Goal: Find specific page/section: Find specific page/section

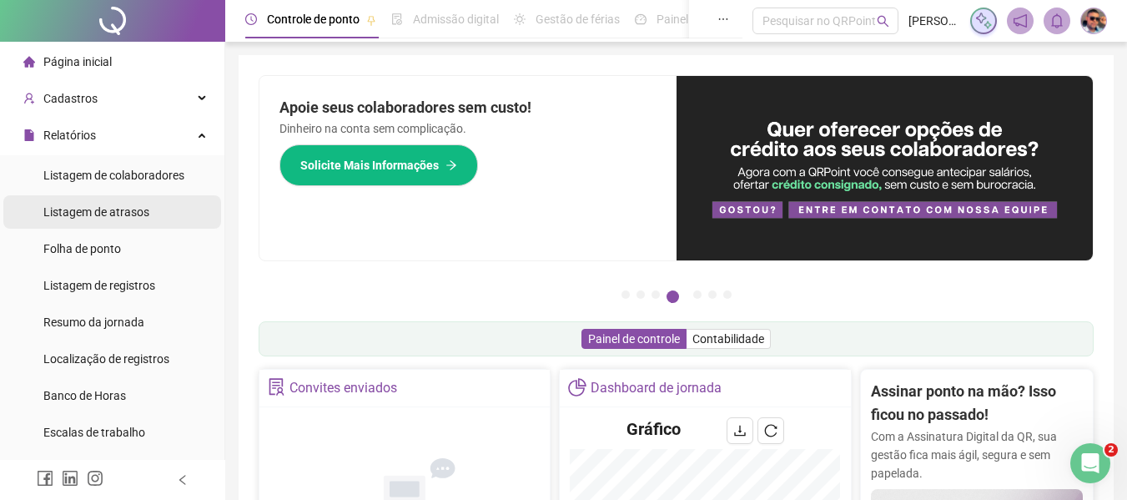
click at [156, 214] on li "Listagem de atrasos" at bounding box center [112, 211] width 218 height 33
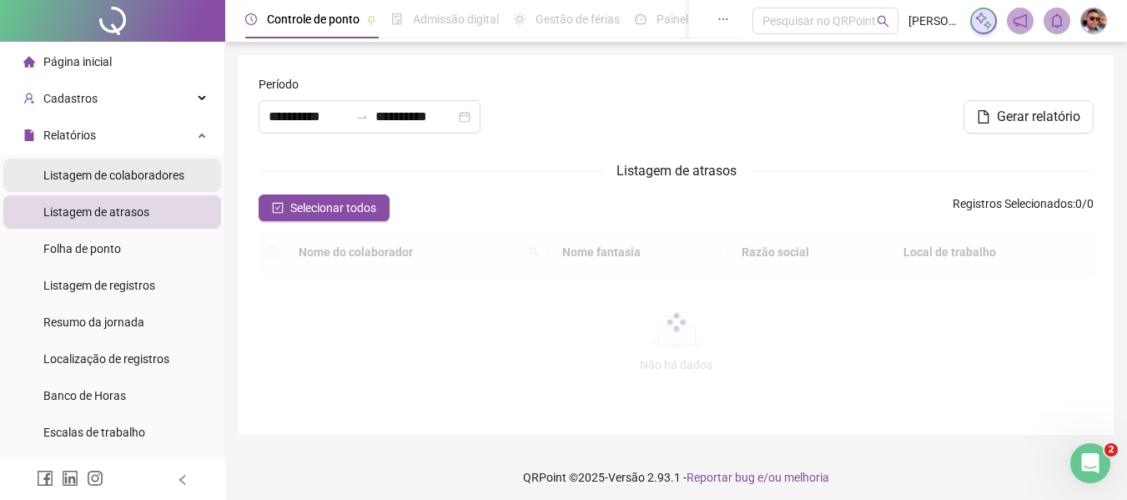
type input "**********"
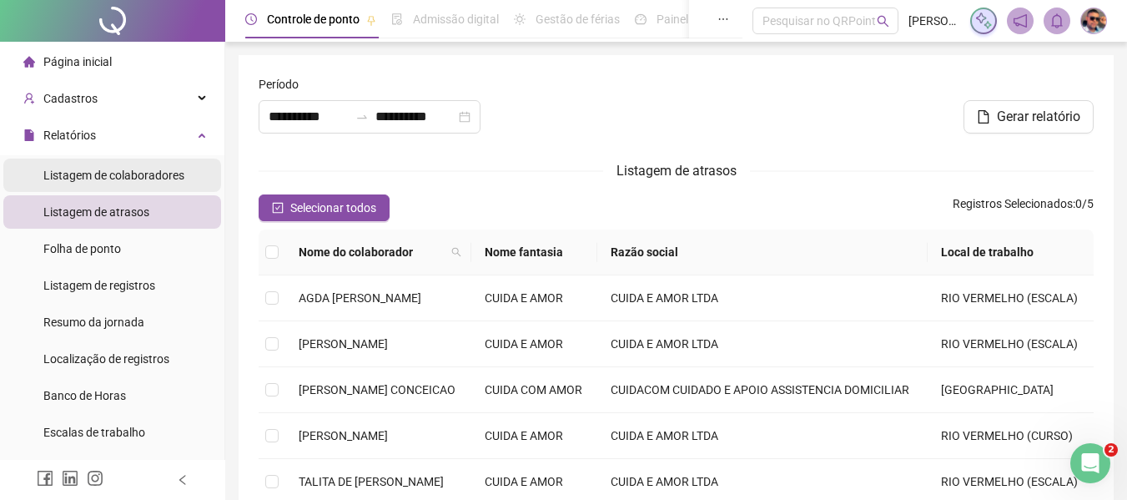
click at [155, 181] on span "Listagem de colaboradores" at bounding box center [113, 175] width 141 height 13
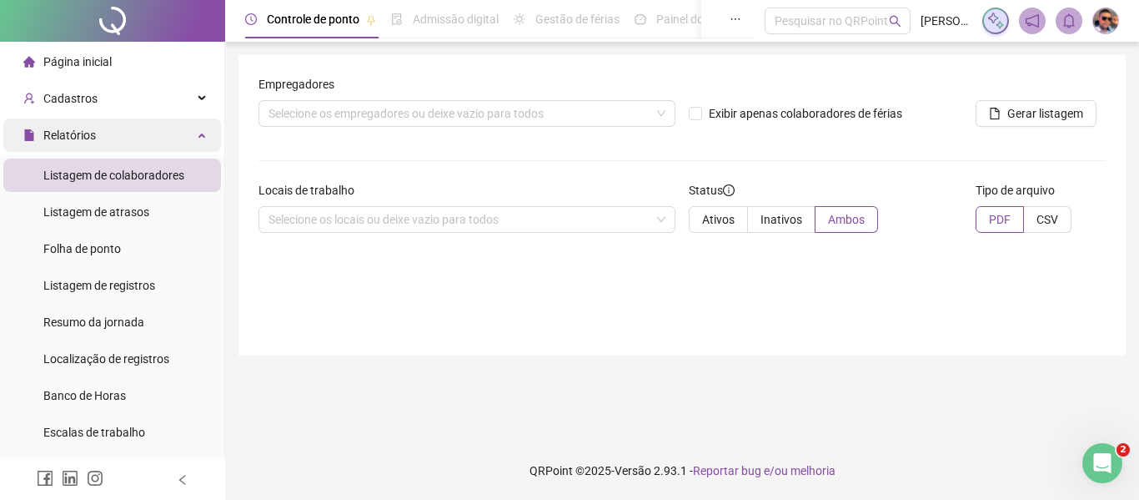
click at [179, 142] on div "Relatórios" at bounding box center [112, 134] width 218 height 33
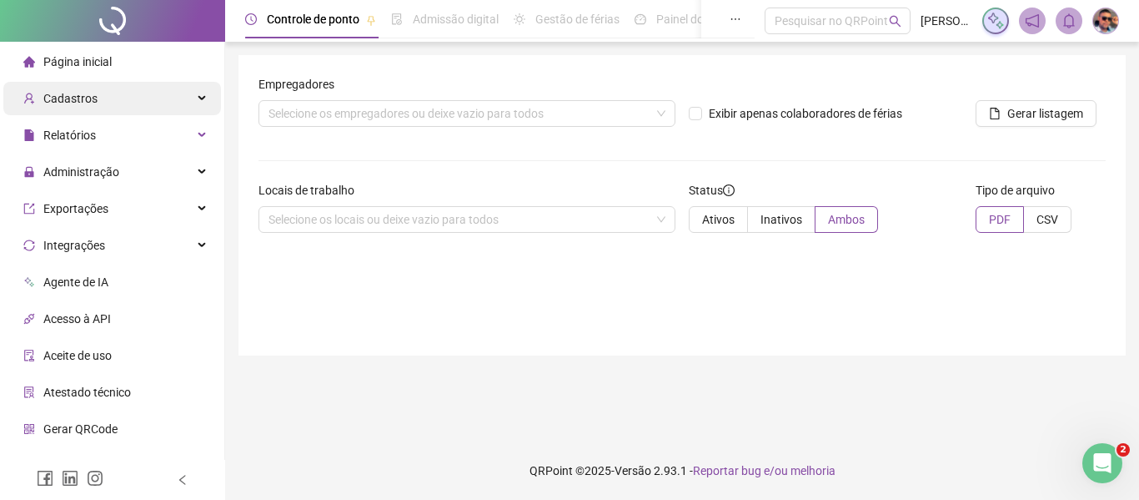
click at [137, 93] on div "Cadastros" at bounding box center [112, 98] width 218 height 33
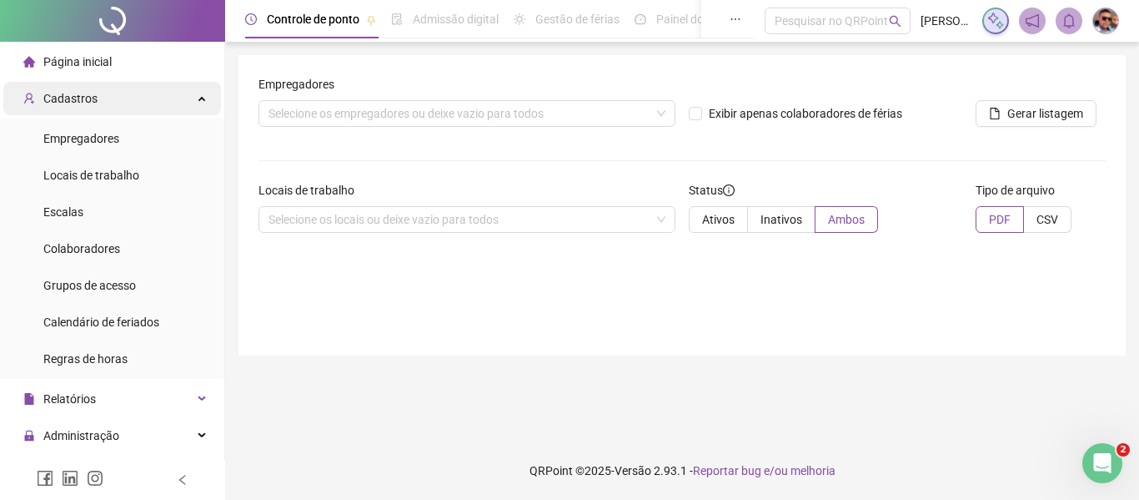
click at [137, 93] on div "Cadastros" at bounding box center [112, 98] width 218 height 33
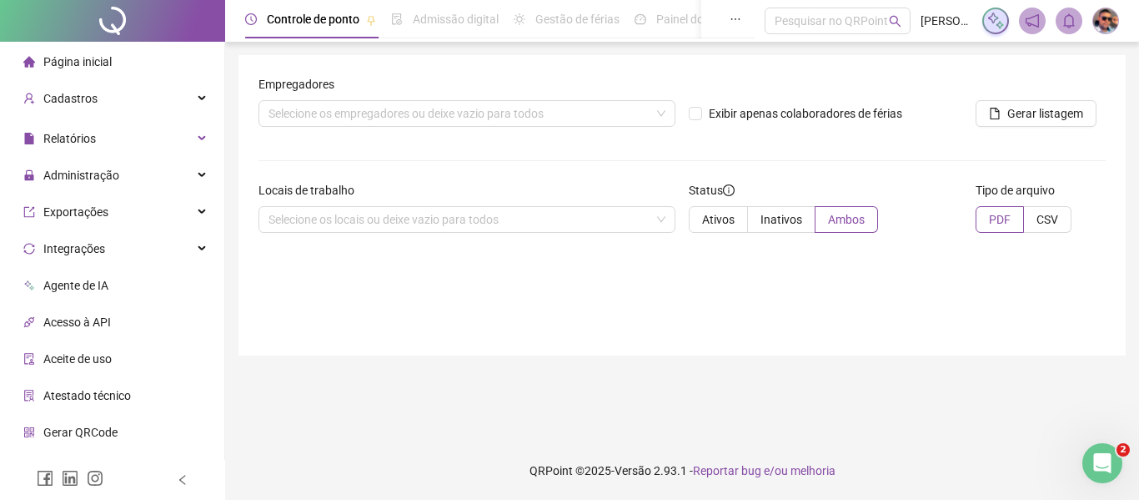
click at [141, 54] on li "Página inicial" at bounding box center [112, 61] width 218 height 33
